Goal: Communication & Community: Answer question/provide support

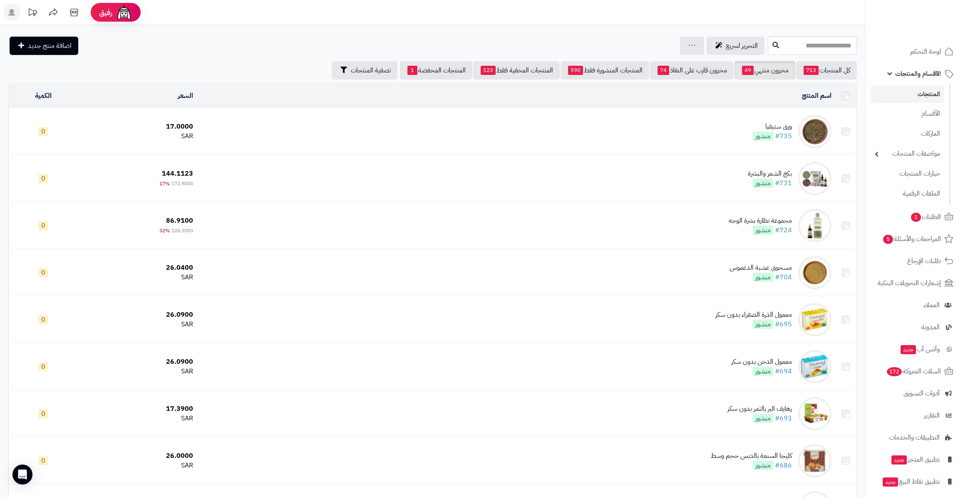
click at [763, 67] on link "مخزون منتهي 49" at bounding box center [765, 70] width 61 height 18
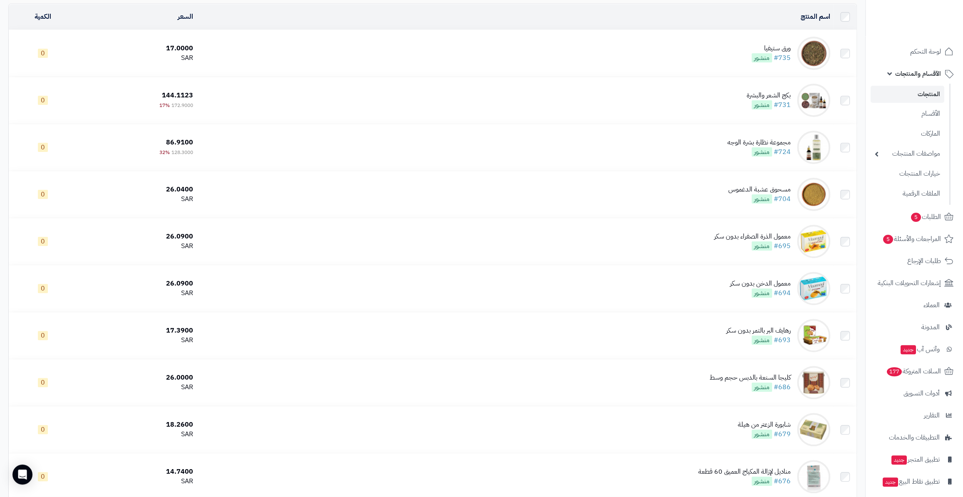
scroll to position [75, 0]
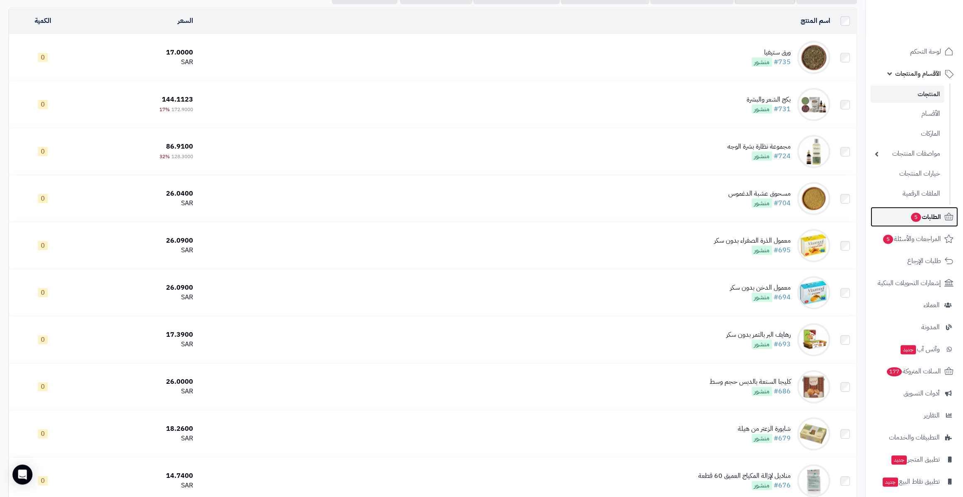
click at [930, 218] on span "الطلبات 5" at bounding box center [925, 217] width 31 height 12
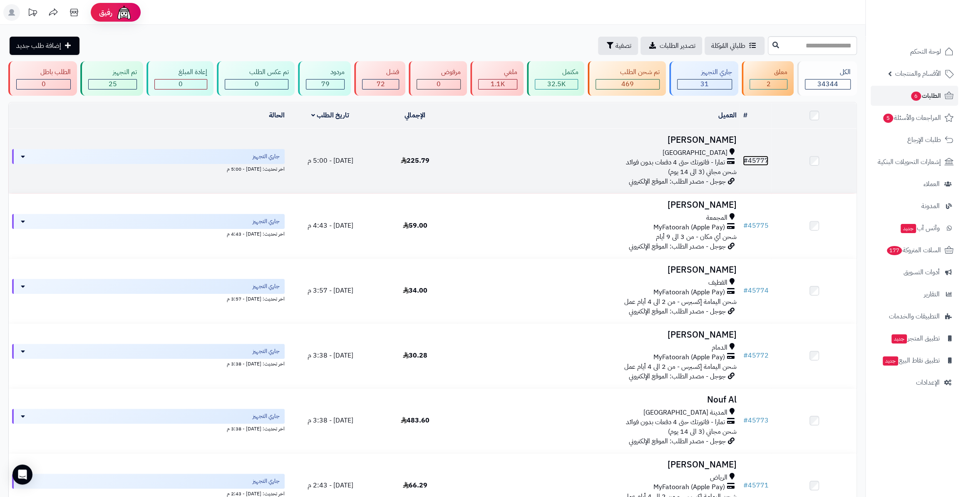
click at [758, 163] on link "# 45777" at bounding box center [755, 161] width 25 height 10
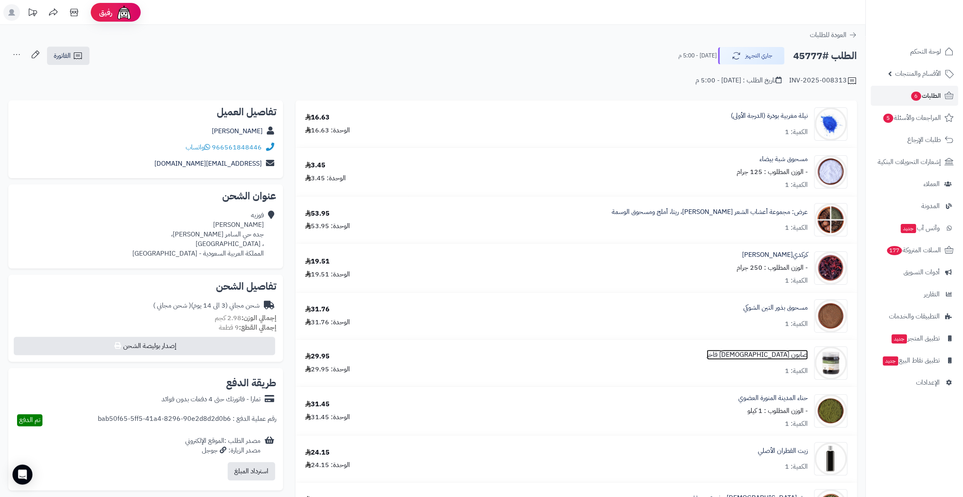
click at [796, 354] on link "صابون مغربي فاخر" at bounding box center [757, 355] width 101 height 10
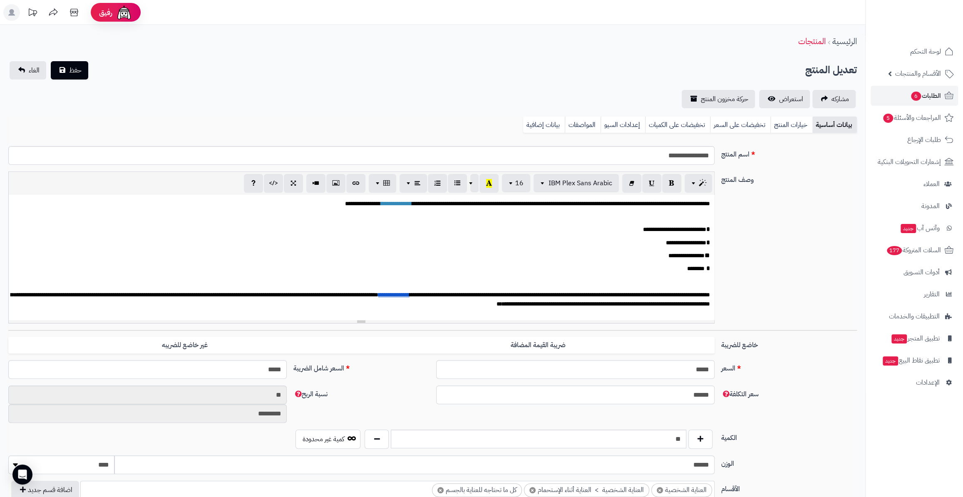
scroll to position [180, 0]
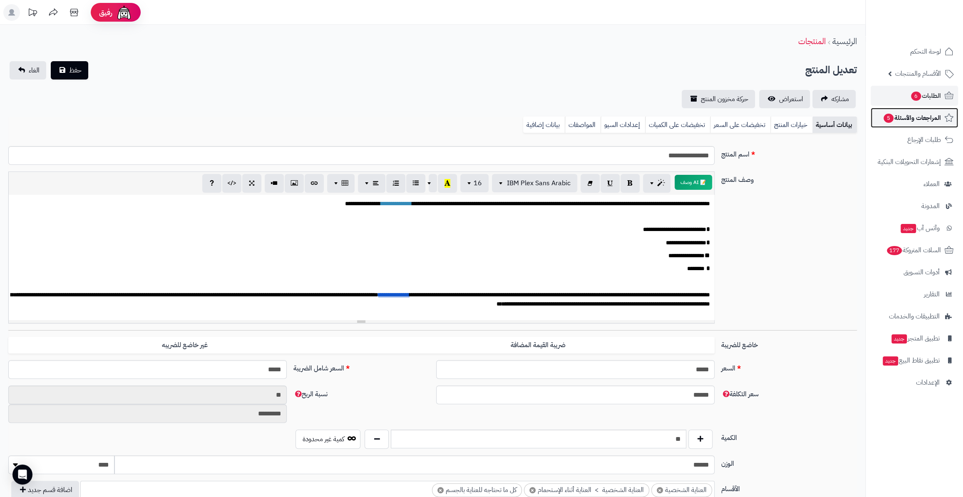
click at [914, 114] on span "المراجعات والأسئلة 5" at bounding box center [912, 118] width 58 height 12
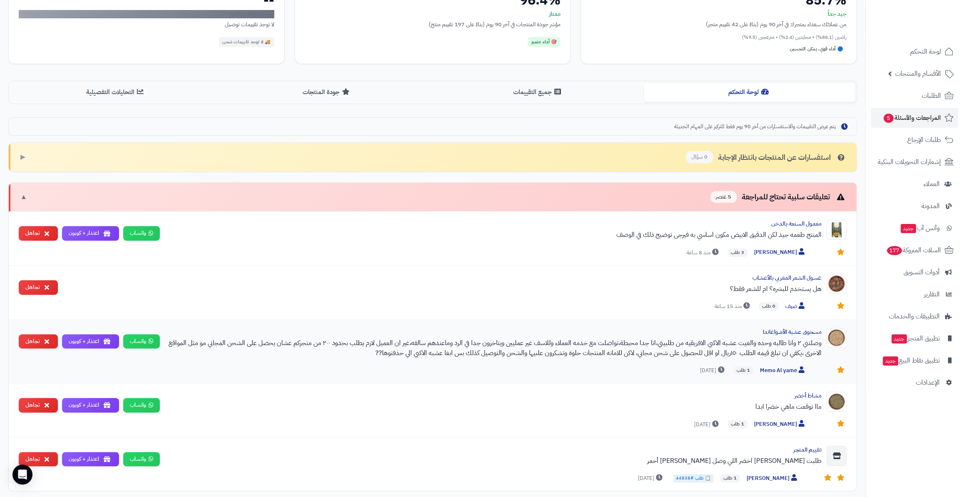
scroll to position [273, 0]
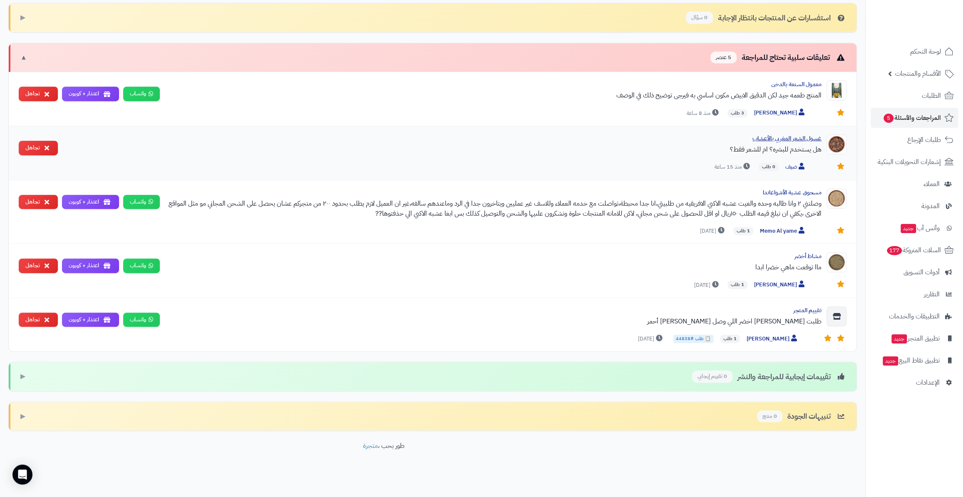
click at [774, 139] on div "غسول الشعر المغربي بالأعشاب" at bounding box center [443, 138] width 757 height 8
click at [807, 140] on div "غسول الشعر المغربي بالأعشاب" at bounding box center [443, 138] width 757 height 8
click at [804, 140] on div "غسول الشعر المغربي بالأعشاب" at bounding box center [443, 138] width 757 height 8
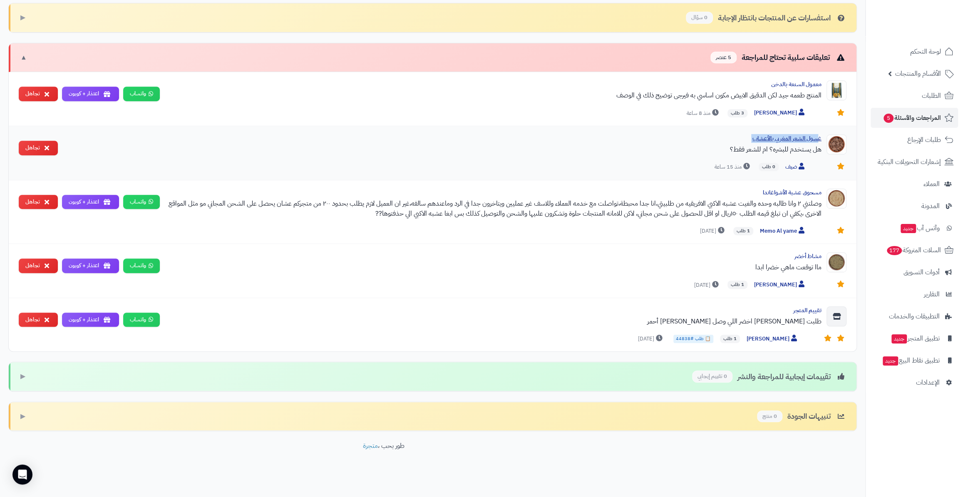
click at [804, 140] on div "غسول الشعر المغربي بالأعشاب" at bounding box center [443, 138] width 757 height 8
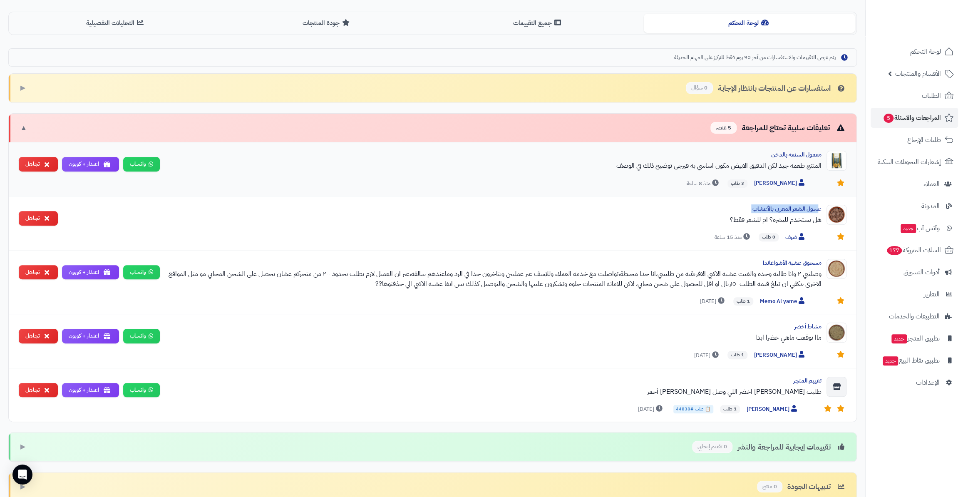
scroll to position [83, 0]
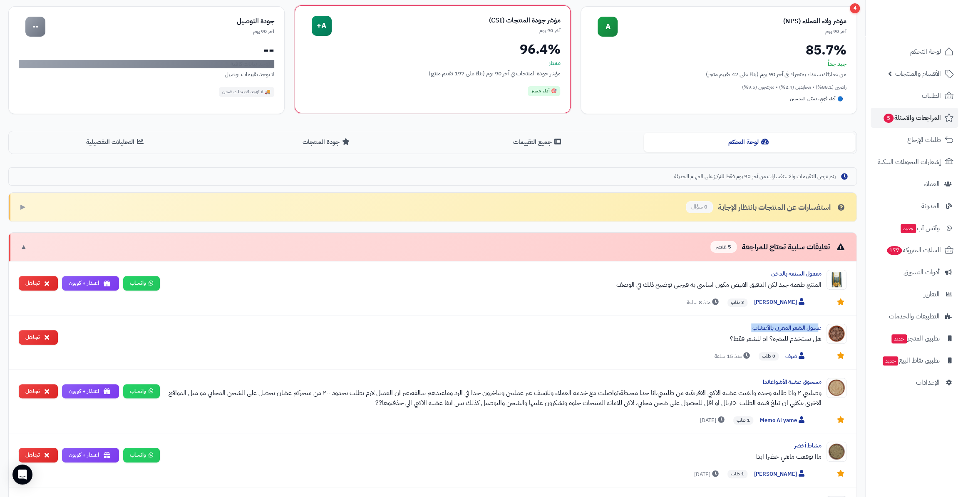
click at [529, 142] on button "جميع التقييمات" at bounding box center [538, 142] width 211 height 19
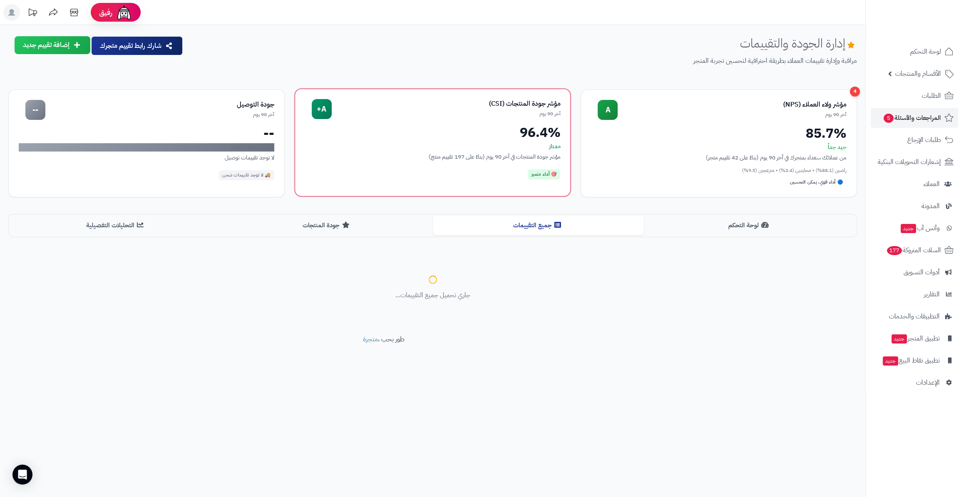
scroll to position [0, 0]
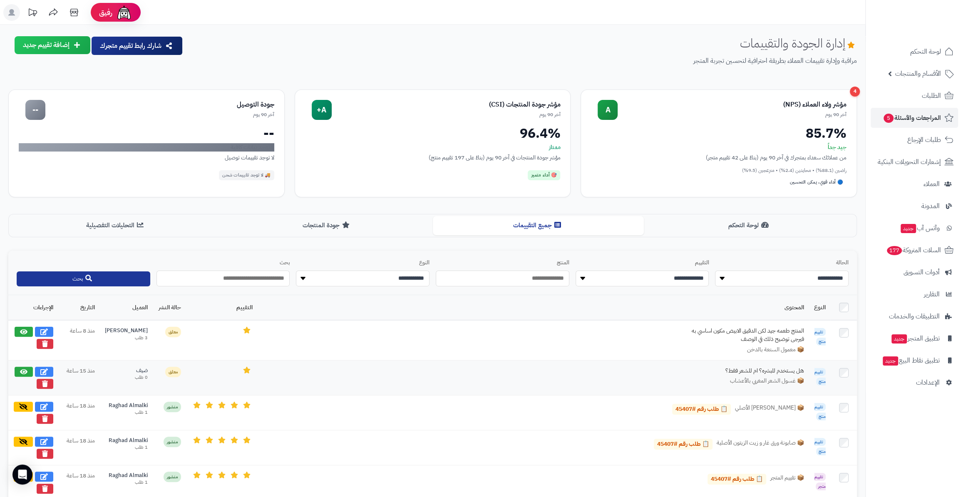
click at [755, 377] on span "📦 غسول الشعر المغربي بالأعشاب" at bounding box center [767, 381] width 74 height 8
drag, startPoint x: 753, startPoint y: 373, endPoint x: 750, endPoint y: 370, distance: 4.7
click at [753, 373] on td "هل يستخدم للبشره؟ ام للشعر فقط؟ 📦 غسول الشعر المغربي بالأعشاب" at bounding box center [533, 377] width 551 height 35
click at [749, 369] on div "هل يستخدم للبشره؟ ام للشعر فقط؟" at bounding box center [741, 371] width 125 height 8
click at [46, 366] on button at bounding box center [44, 371] width 18 height 10
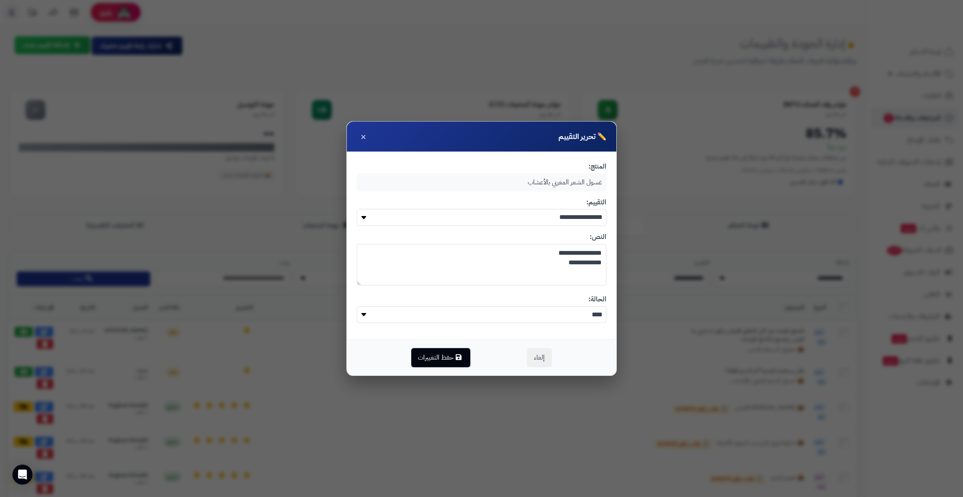
click at [549, 181] on div "غسول الشعر المغربي بالأعشاب" at bounding box center [482, 183] width 250 height 18
click at [553, 218] on select "**********" at bounding box center [482, 217] width 250 height 17
select select "*"
click at [357, 209] on select "**********" at bounding box center [482, 217] width 250 height 17
click at [554, 320] on select "**** *****" at bounding box center [482, 314] width 250 height 17
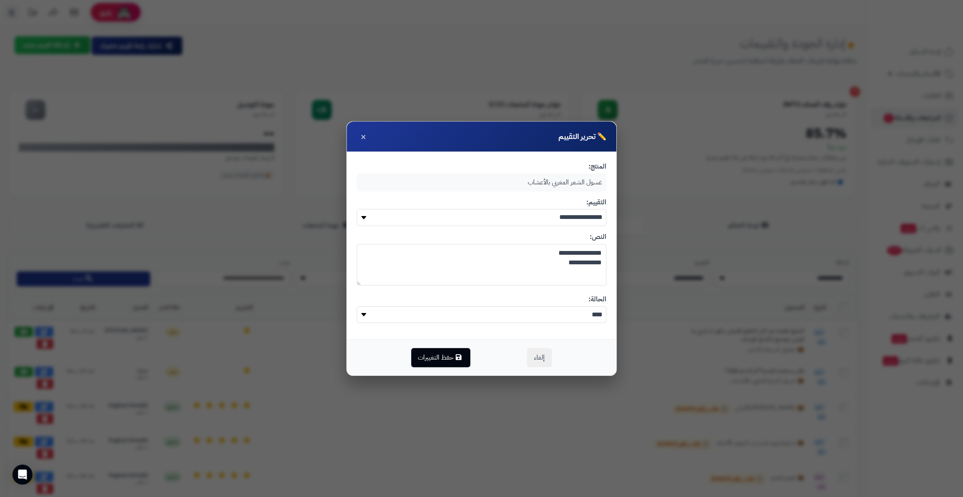
click at [500, 354] on div "إلغاء حفظ التغييرات" at bounding box center [482, 357] width 270 height 36
drag, startPoint x: 455, startPoint y: 359, endPoint x: 460, endPoint y: 359, distance: 4.2
click at [455, 359] on button "حفظ التغييرات" at bounding box center [440, 357] width 59 height 19
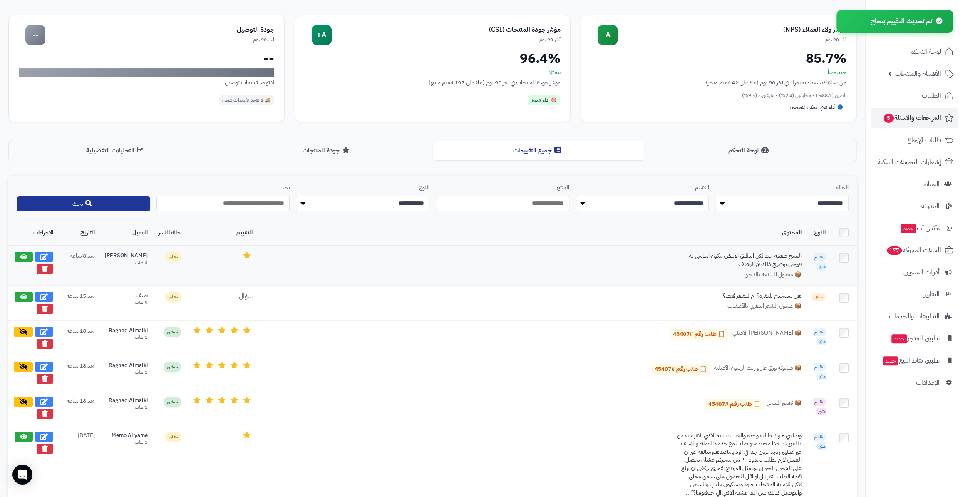
scroll to position [75, 0]
click at [44, 293] on icon at bounding box center [43, 296] width 7 height 7
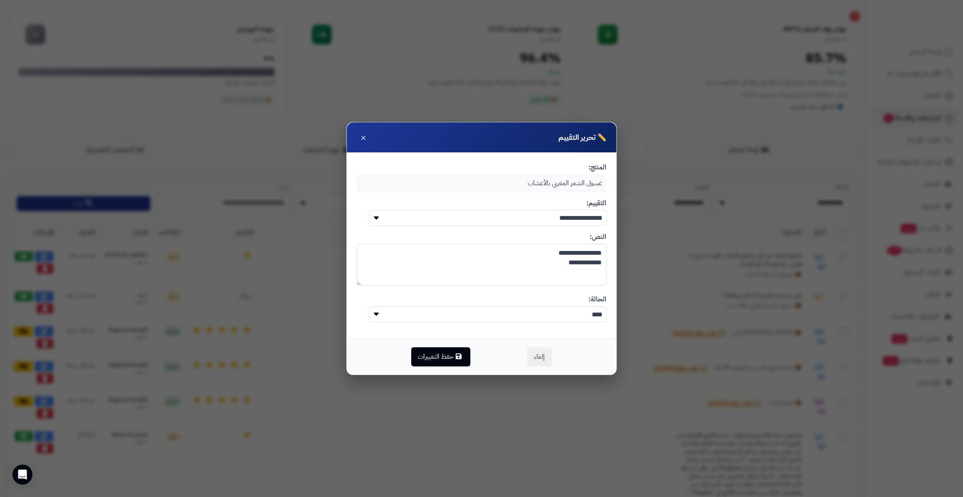
click at [545, 220] on select "**********" at bounding box center [487, 218] width 237 height 16
click at [545, 187] on div "غسول الشعر المغربي بالأعشاب" at bounding box center [482, 183] width 250 height 18
click at [537, 358] on button "إلغاء" at bounding box center [539, 356] width 25 height 19
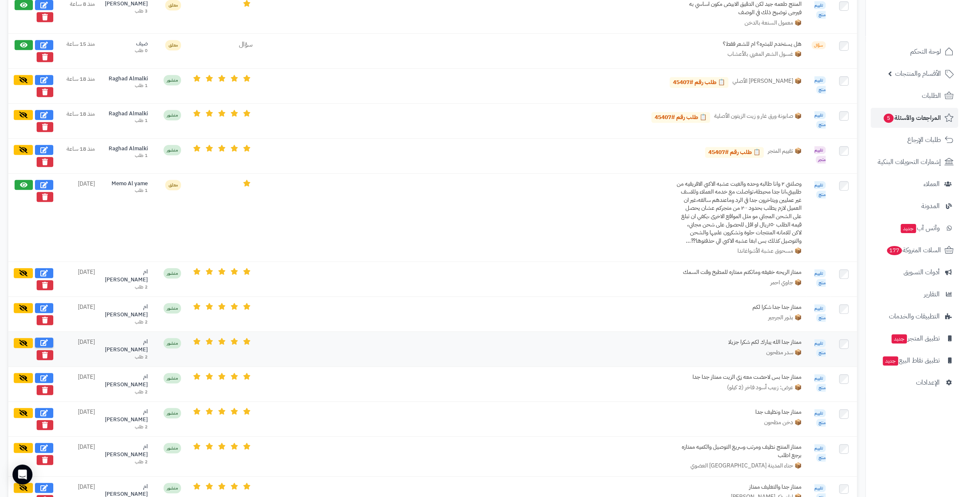
scroll to position [189, 0]
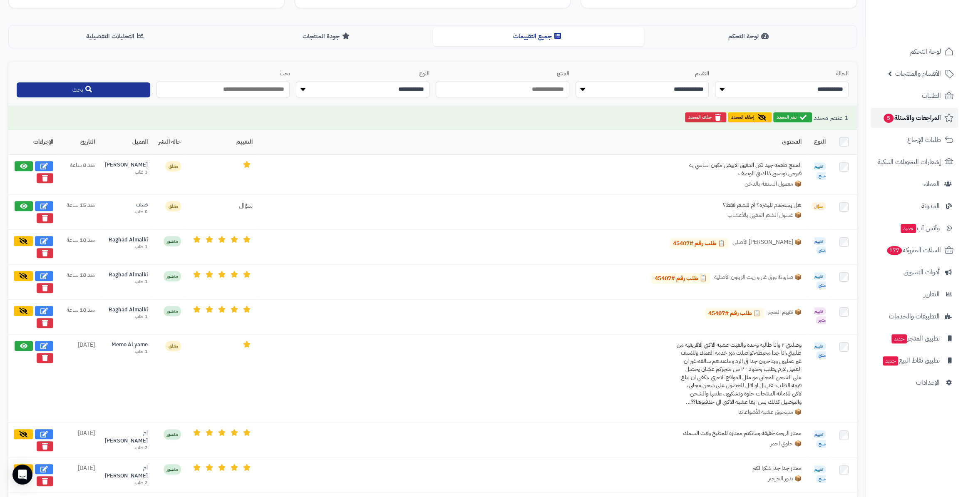
click at [905, 113] on span "المراجعات والأسئلة 5" at bounding box center [912, 118] width 58 height 12
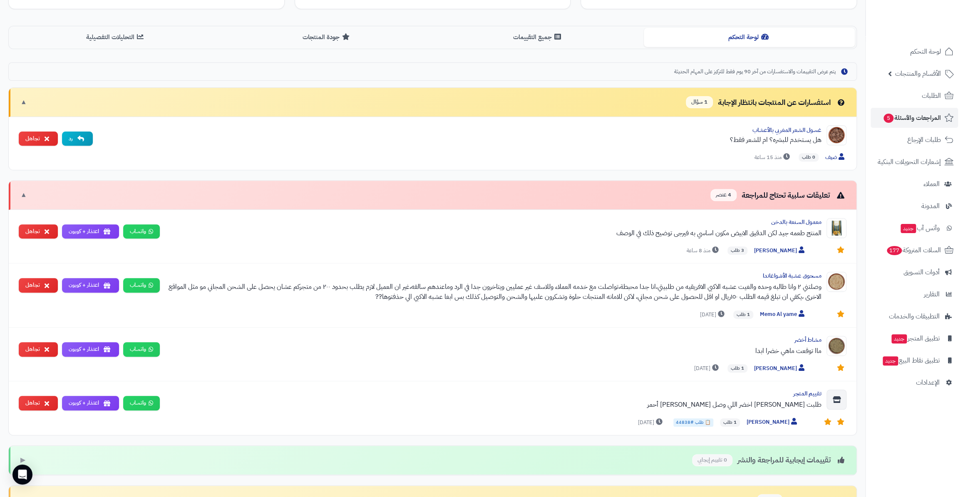
scroll to position [151, 0]
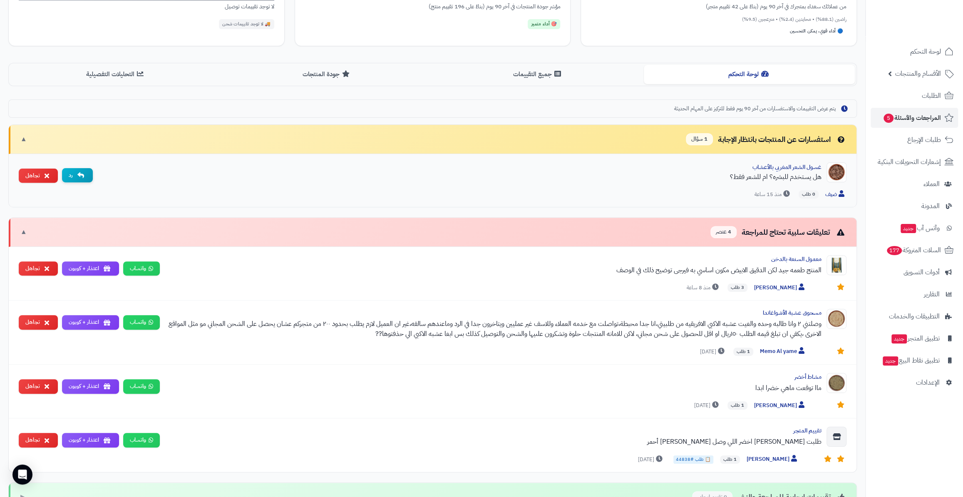
click at [79, 174] on icon "button" at bounding box center [80, 175] width 7 height 7
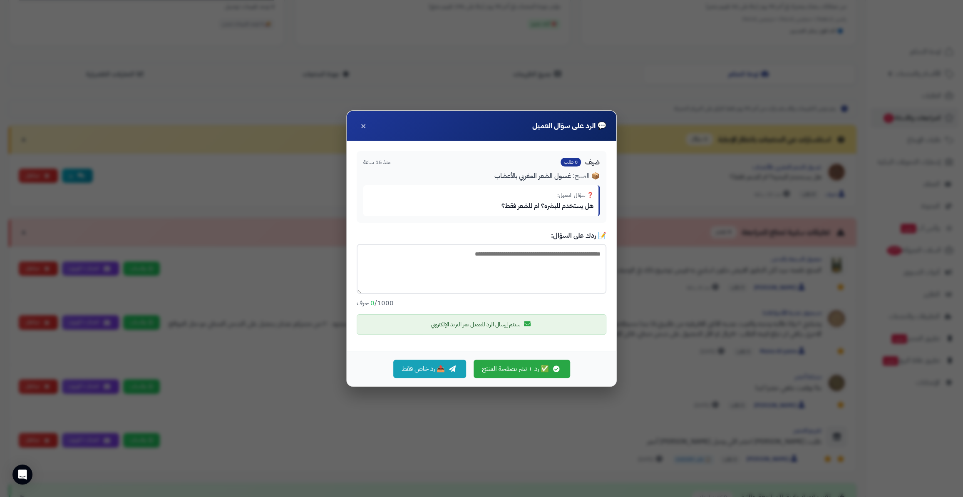
click at [539, 260] on textarea at bounding box center [482, 269] width 250 height 50
type textarea "*"
paste textarea "**********"
type textarea "**********"
click at [505, 371] on button "✅ رد + نشر بصفحة المنتج" at bounding box center [522, 368] width 97 height 18
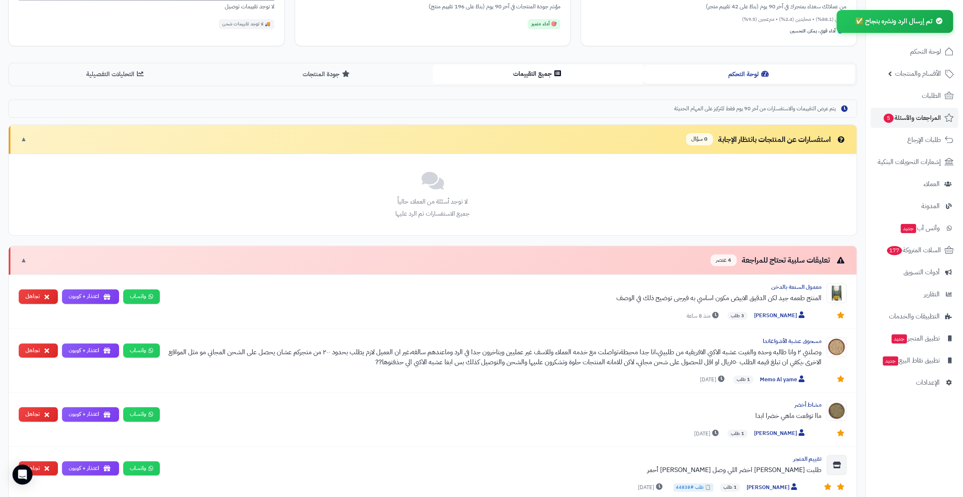
click at [549, 69] on button "جميع التقييمات" at bounding box center [538, 74] width 211 height 19
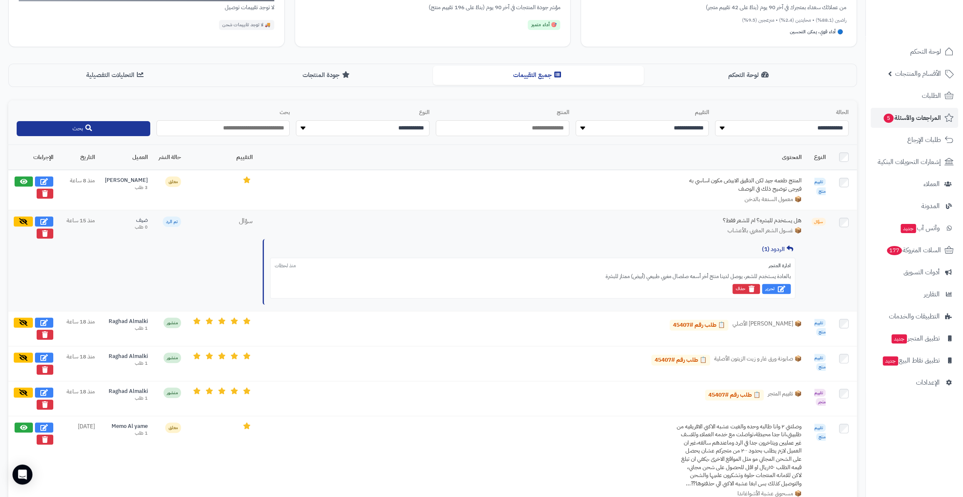
scroll to position [189, 0]
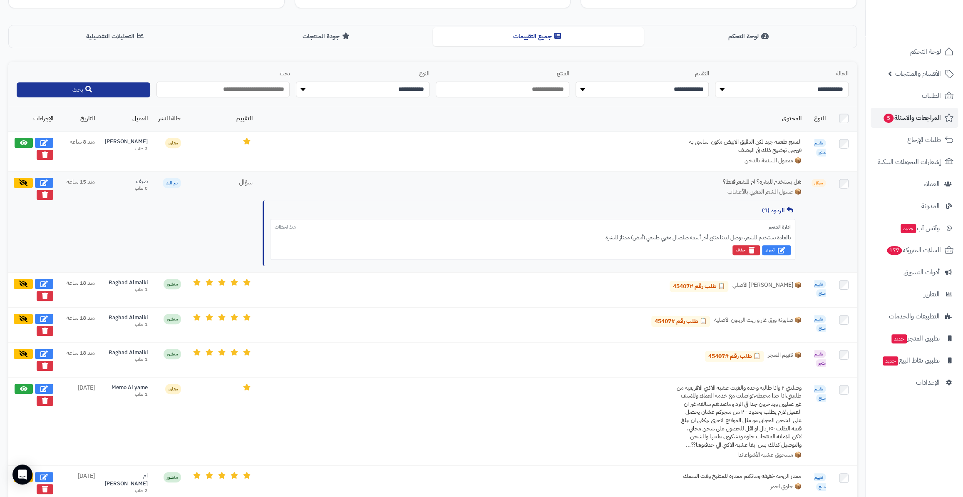
click at [739, 229] on div "**********" at bounding box center [532, 239] width 525 height 40
click at [924, 390] on link "الإعدادات" at bounding box center [914, 383] width 87 height 20
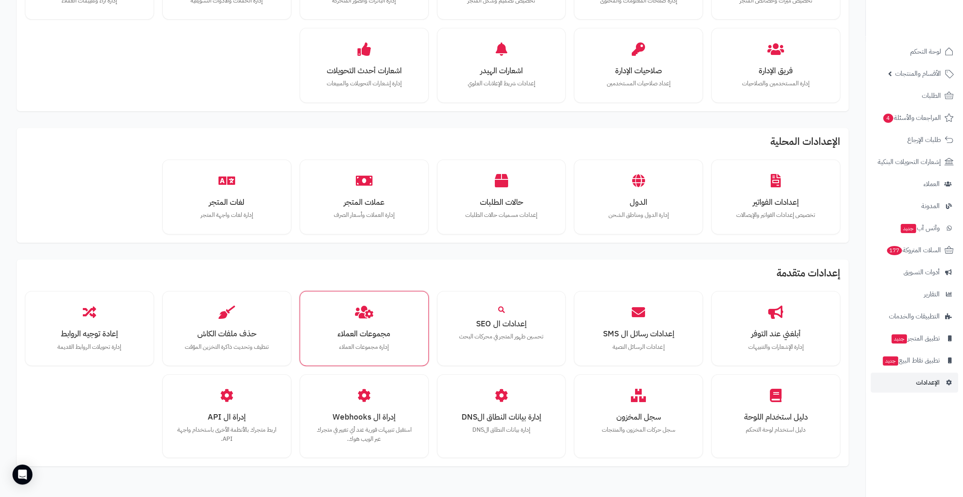
scroll to position [315, 0]
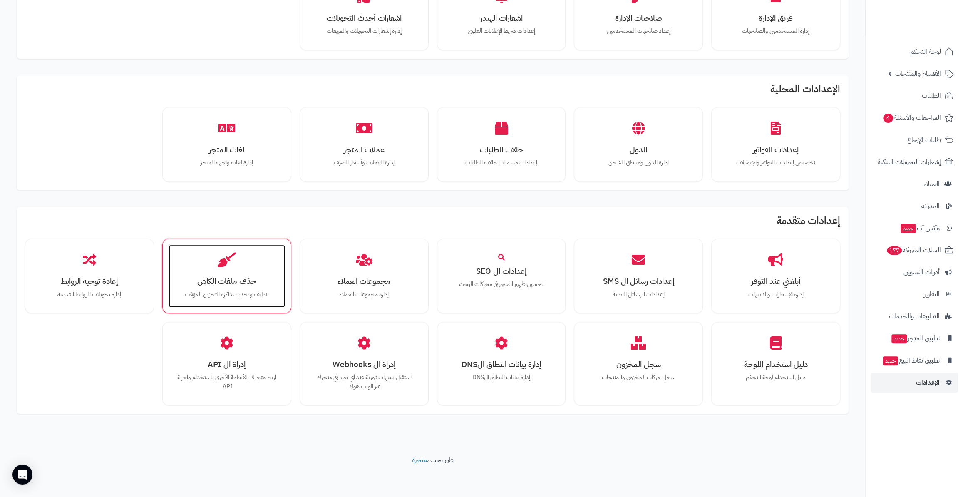
click at [271, 263] on div "حذف ملفات الكاش تنظيف وتحديث ذاكرة التخزين المؤقت" at bounding box center [227, 276] width 117 height 62
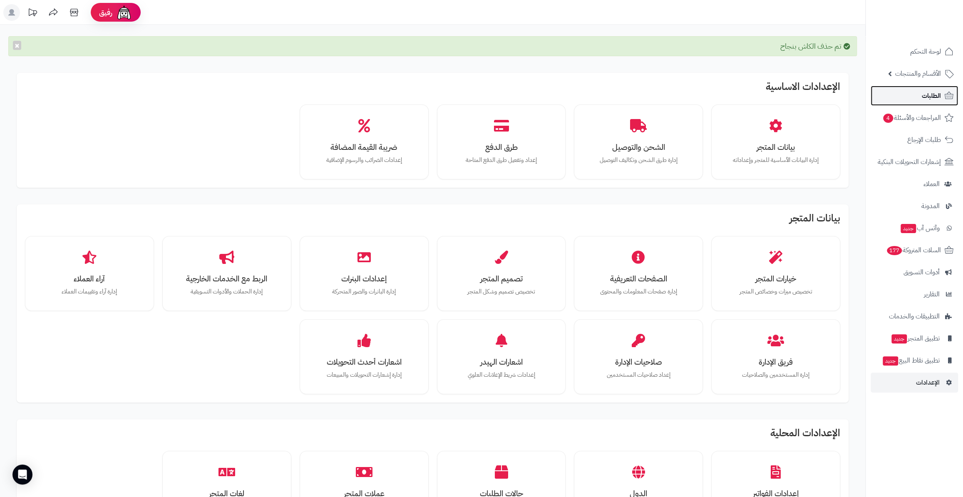
click at [945, 96] on icon at bounding box center [949, 96] width 10 height 10
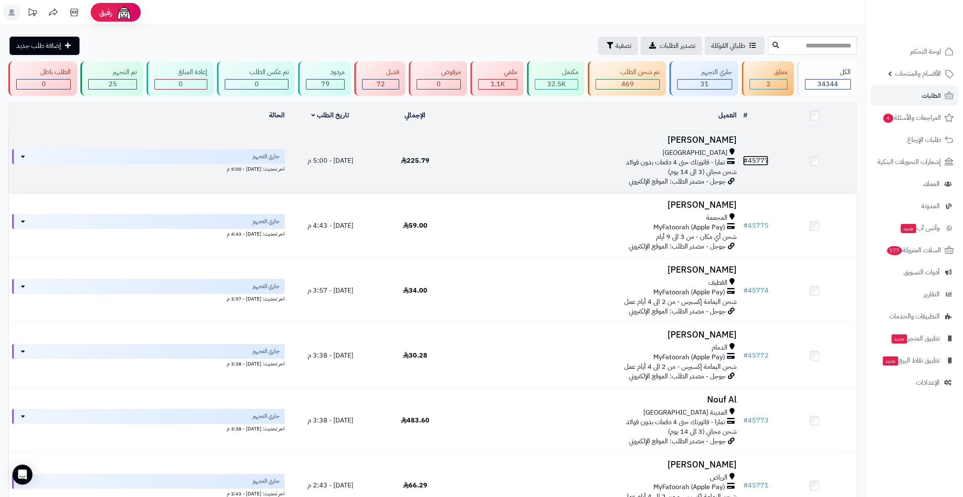
click at [755, 157] on link "# 45777" at bounding box center [755, 161] width 25 height 10
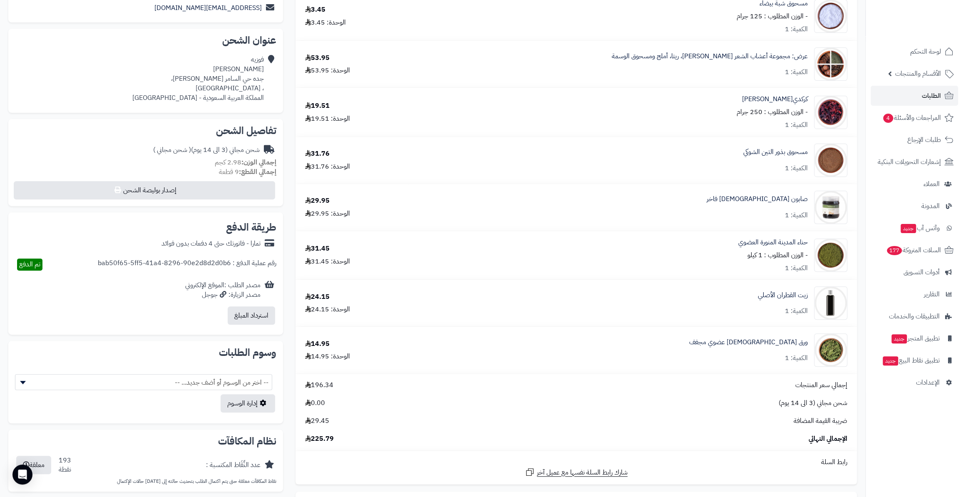
scroll to position [265, 0]
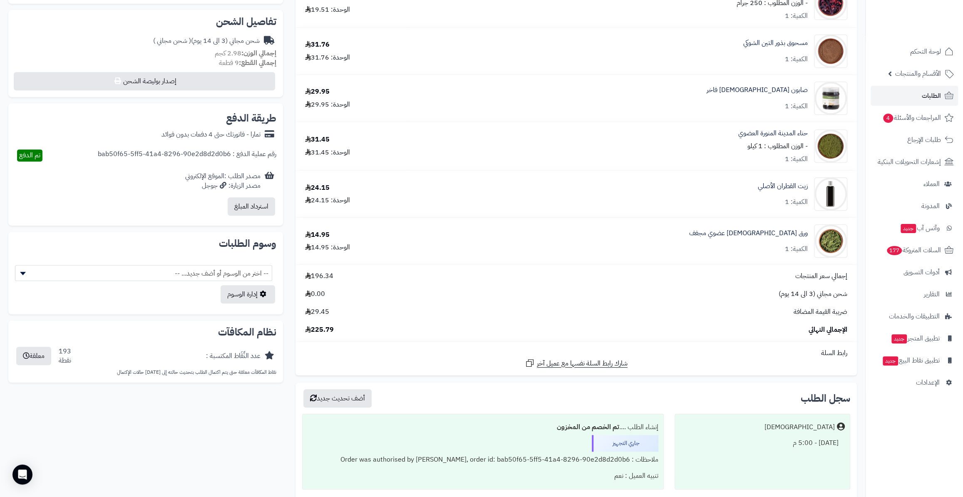
click at [759, 233] on link "ورق هندباء عضوي مجفف" at bounding box center [748, 234] width 119 height 10
